Goal: Task Accomplishment & Management: Manage account settings

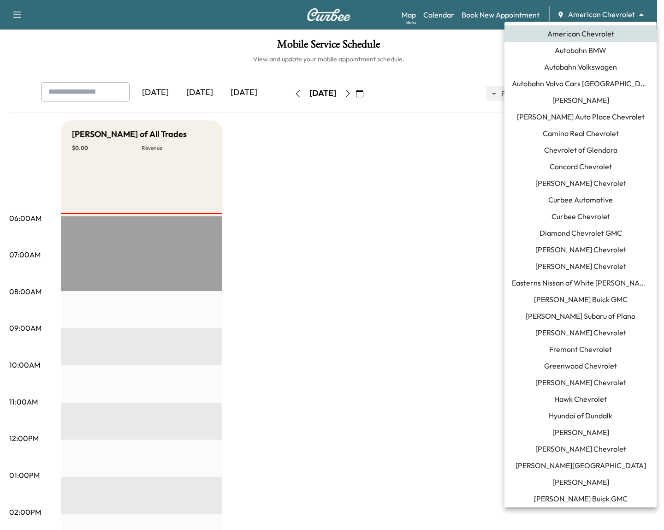
click at [606, 15] on body "Support Log Out Map Beta Calendar Book New Appointment American Chevrolet *****…" at bounding box center [332, 265] width 664 height 530
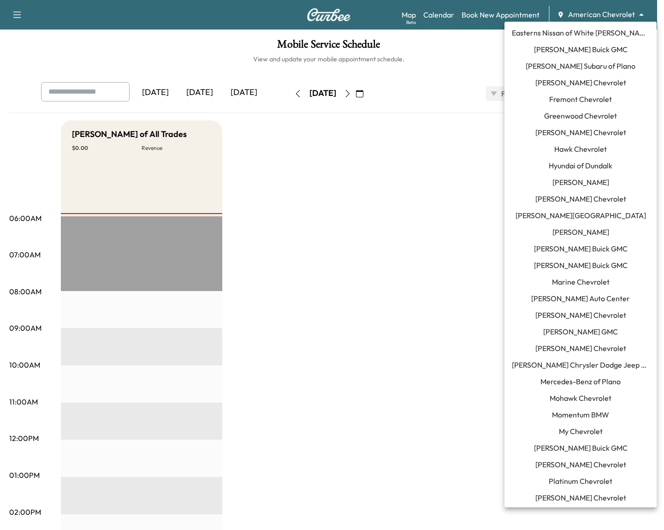
scroll to position [263, 0]
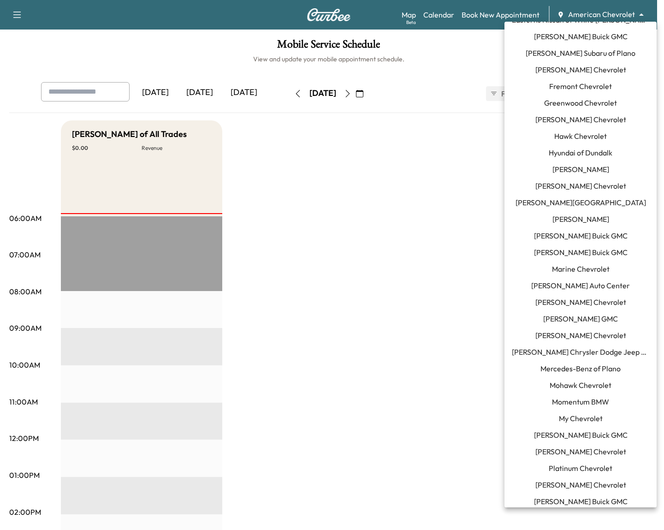
click at [592, 366] on span "Mercedes-Benz of Plano" at bounding box center [581, 368] width 80 height 11
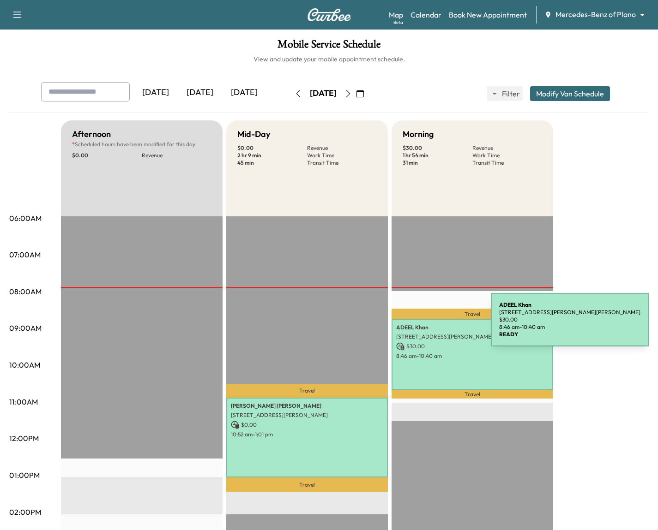
click at [421, 325] on p "[PERSON_NAME]" at bounding box center [472, 327] width 152 height 7
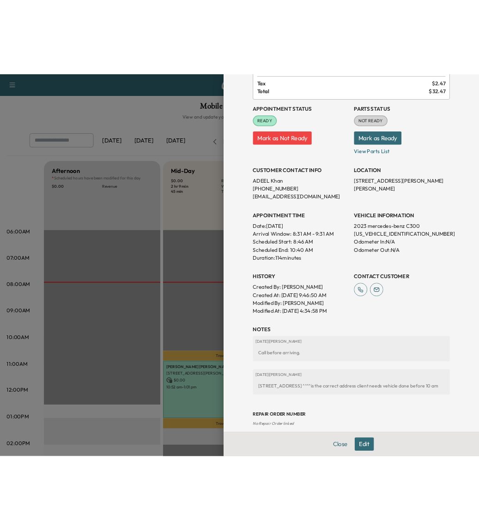
scroll to position [97, 0]
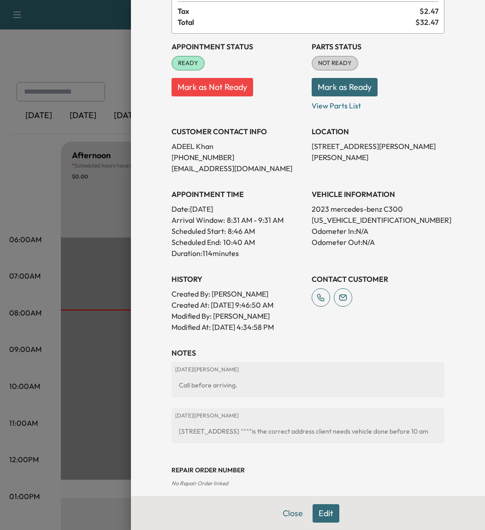
click at [61, 108] on div at bounding box center [242, 265] width 485 height 530
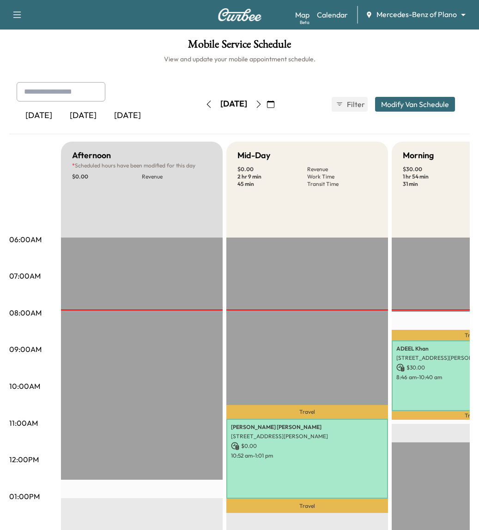
click at [416, 359] on p "[STREET_ADDRESS][PERSON_NAME][PERSON_NAME]" at bounding box center [472, 357] width 152 height 7
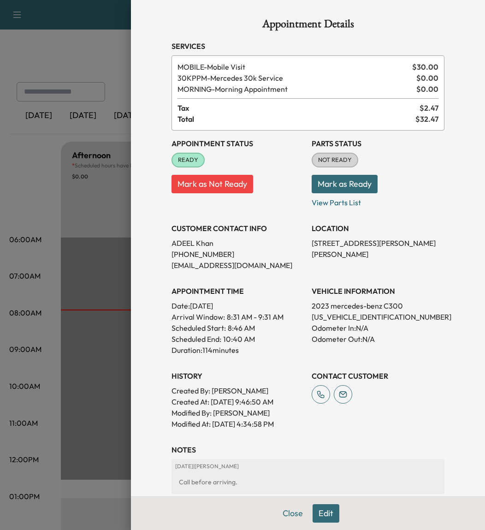
click at [58, 207] on div at bounding box center [242, 265] width 485 height 530
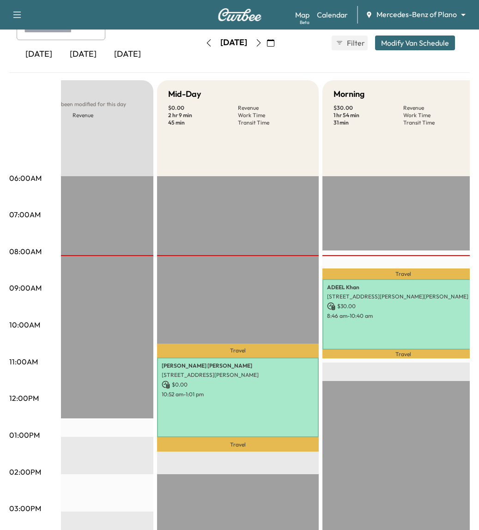
scroll to position [0, 84]
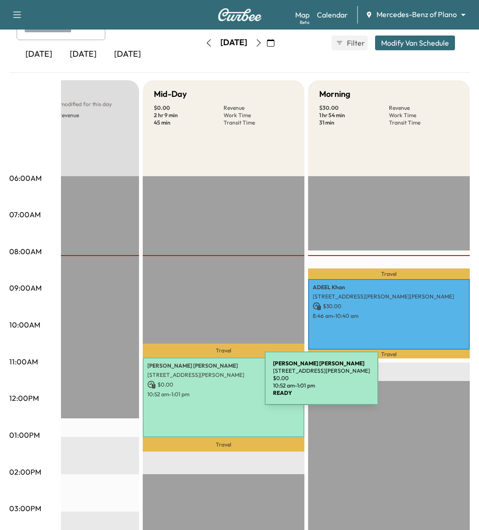
click at [195, 384] on p "$ 0.00" at bounding box center [223, 385] width 152 height 8
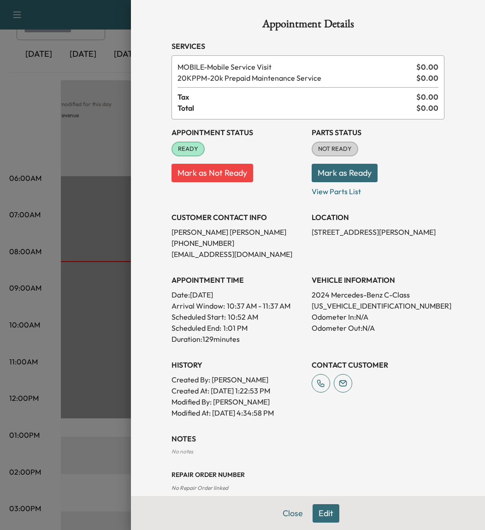
click at [30, 115] on div at bounding box center [242, 265] width 485 height 530
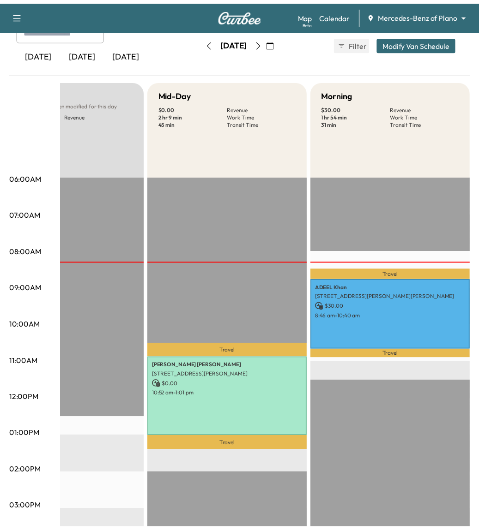
scroll to position [0, 77]
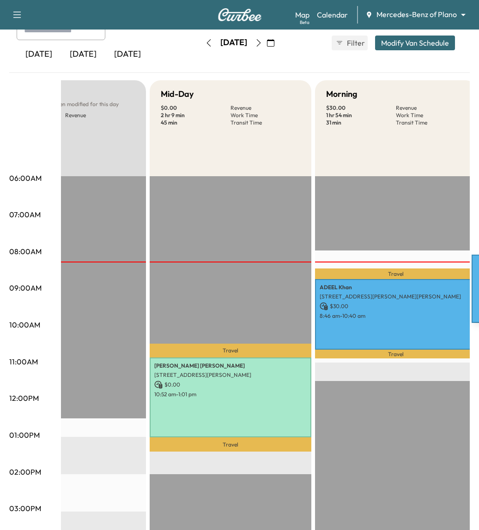
click at [402, 287] on p "[PERSON_NAME]" at bounding box center [395, 287] width 152 height 7
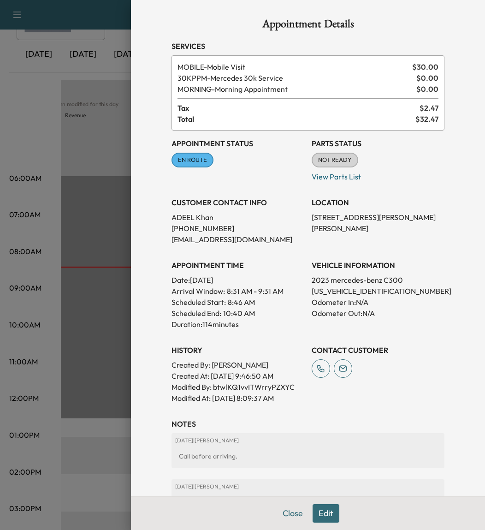
click at [104, 217] on div at bounding box center [242, 265] width 485 height 530
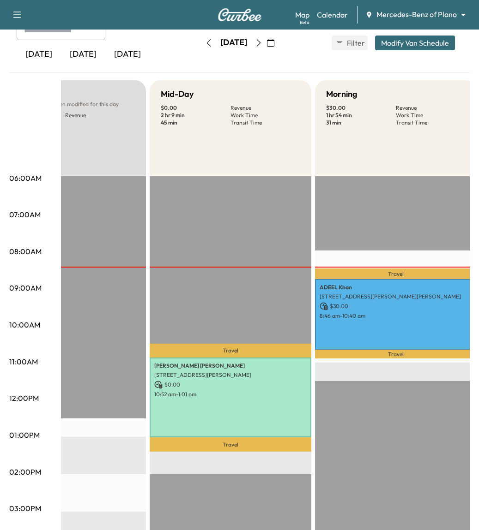
click at [387, 38] on button "Modify Van Schedule" at bounding box center [415, 43] width 80 height 15
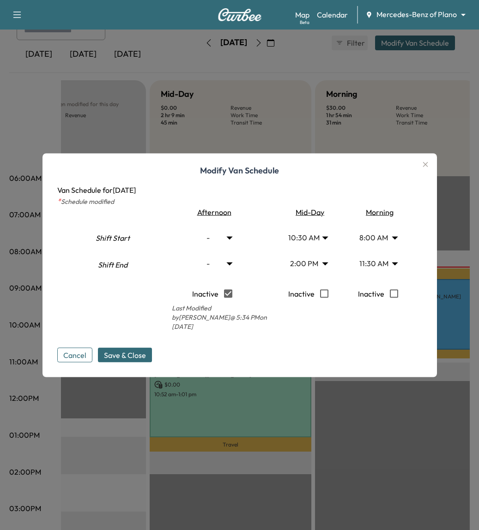
click at [423, 161] on icon "button" at bounding box center [424, 164] width 11 height 11
